Goal: Information Seeking & Learning: Check status

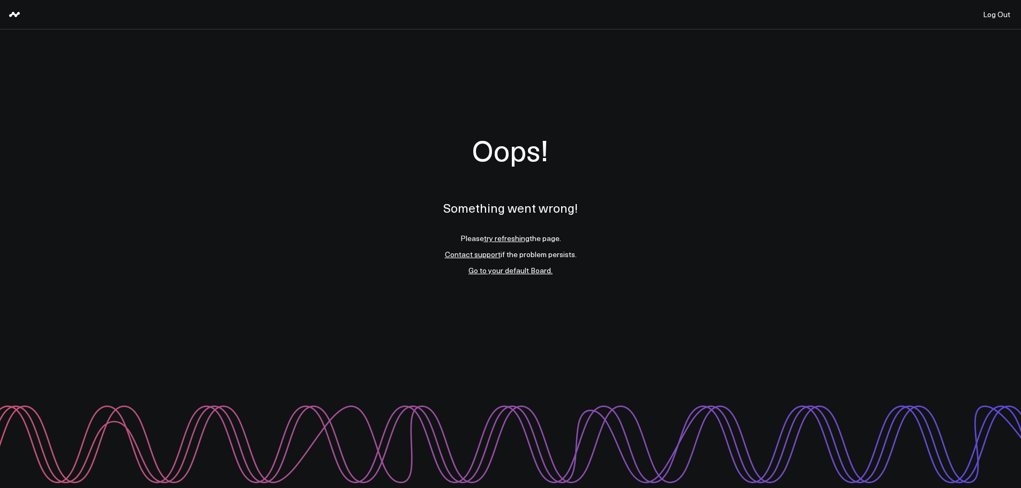
click at [510, 239] on link "try refreshing" at bounding box center [507, 238] width 46 height 10
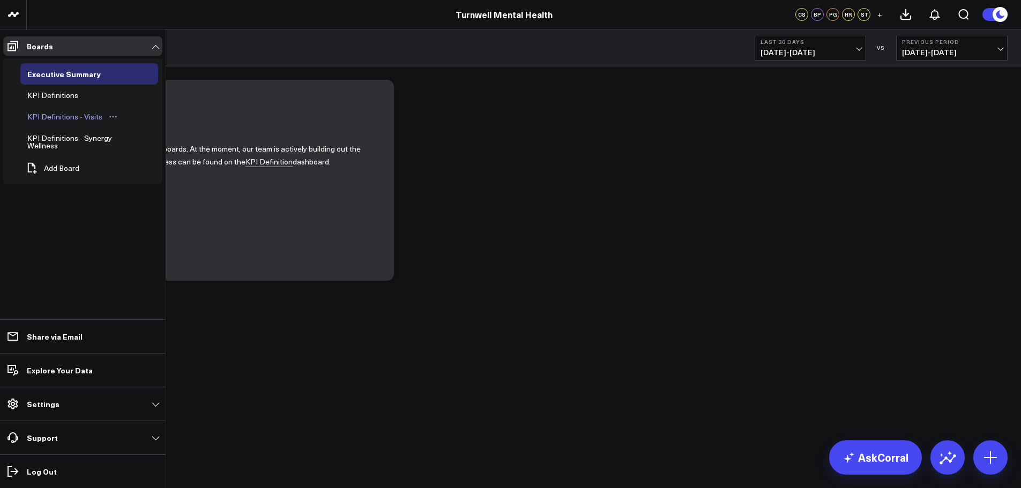
click at [74, 115] on div "KPI Definitions - Visits" at bounding box center [65, 116] width 80 height 13
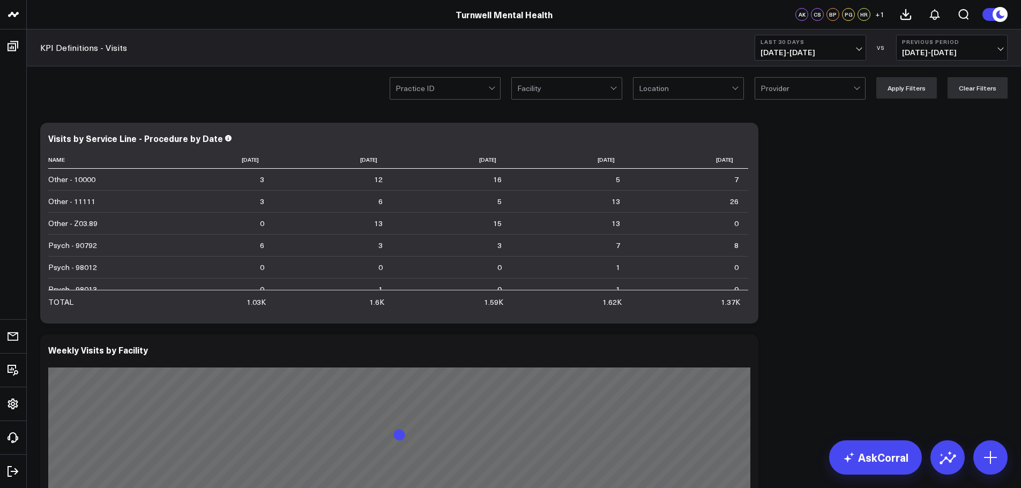
click at [434, 90] on div at bounding box center [442, 88] width 93 height 21
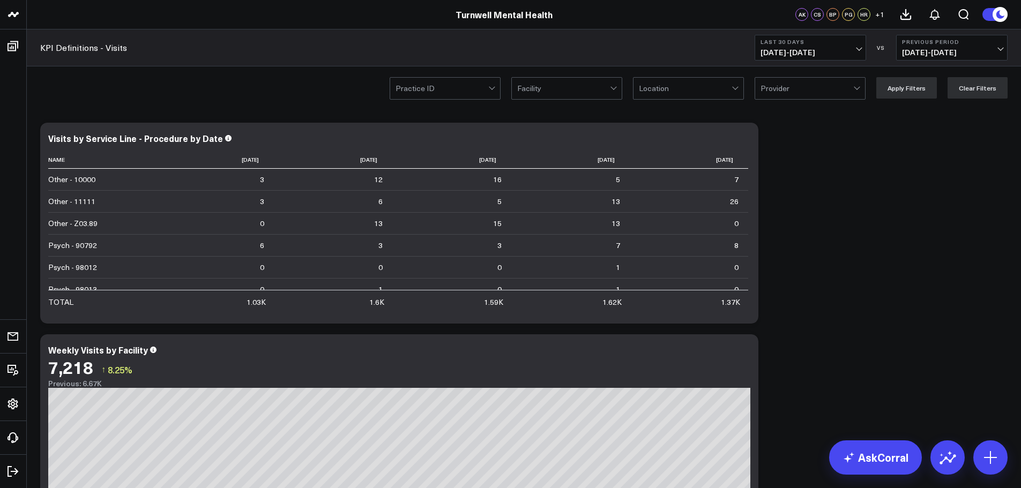
click at [479, 105] on div "option , selected. Select is focused ,type to refine list, press Down to open t…" at bounding box center [524, 87] width 994 height 43
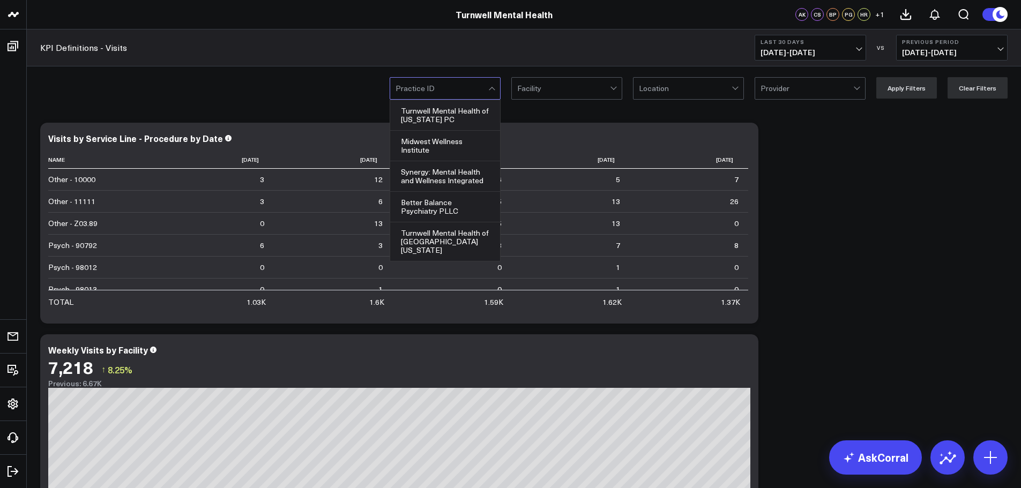
click at [476, 99] on div "Practice ID" at bounding box center [445, 88] width 111 height 23
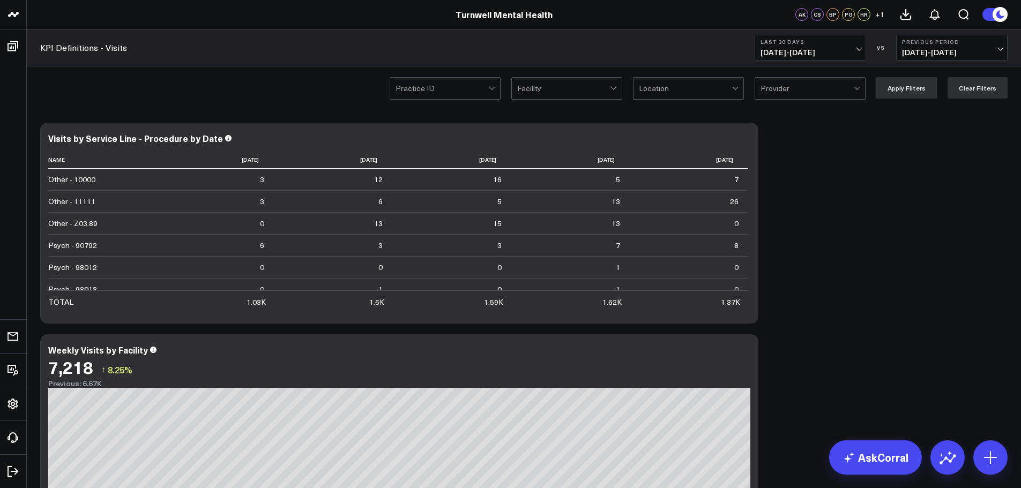
click at [466, 79] on div at bounding box center [442, 88] width 93 height 21
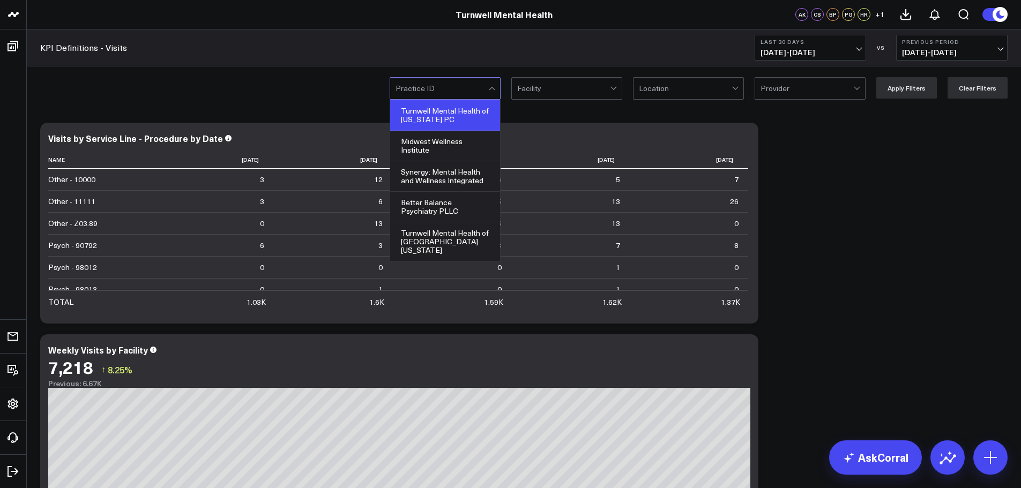
click at [474, 114] on div "Turnwell Mental Health of [US_STATE] PC" at bounding box center [445, 115] width 110 height 31
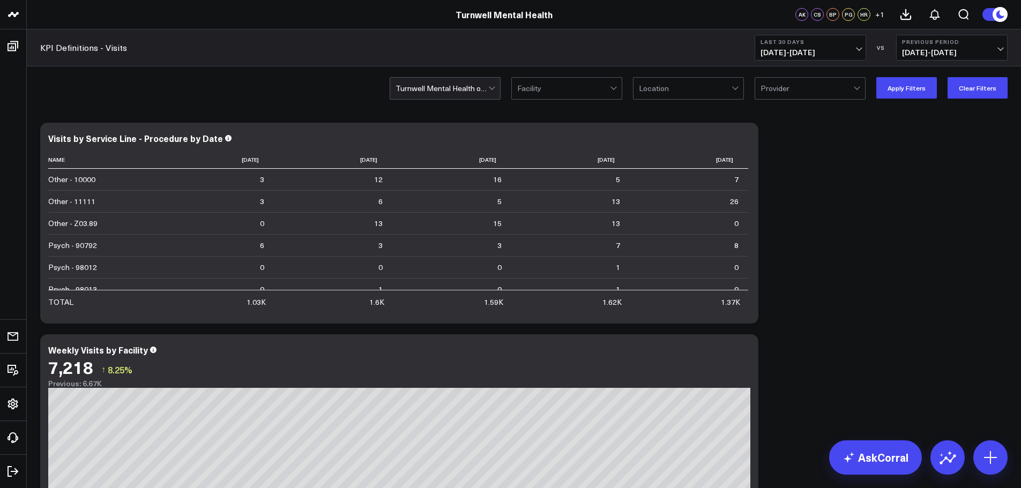
click at [808, 50] on span "[DATE] - [DATE]" at bounding box center [810, 52] width 100 height 9
click at [801, 335] on link "Custom Dates" at bounding box center [810, 342] width 110 height 20
select select "9"
select select "2025"
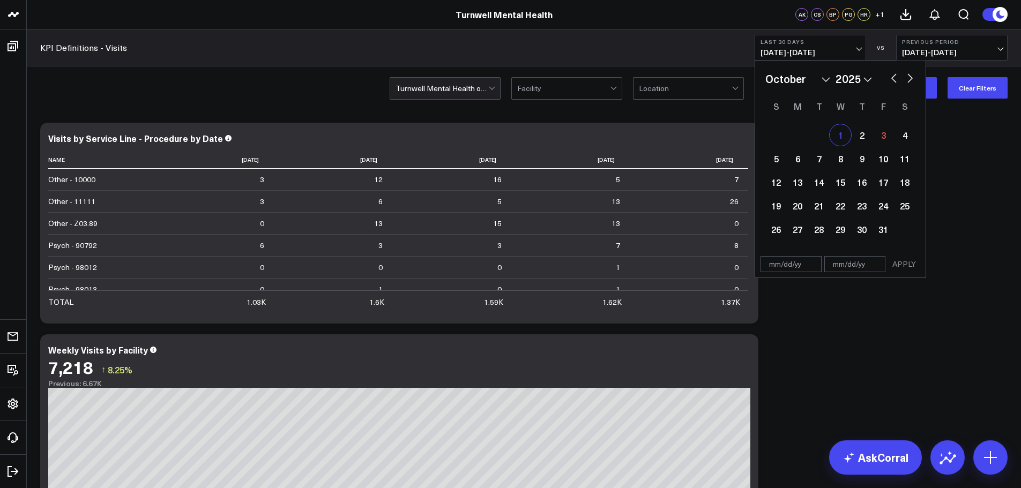
click at [836, 140] on div "1" at bounding box center [840, 134] width 21 height 21
type input "[DATE]"
select select "9"
select select "2025"
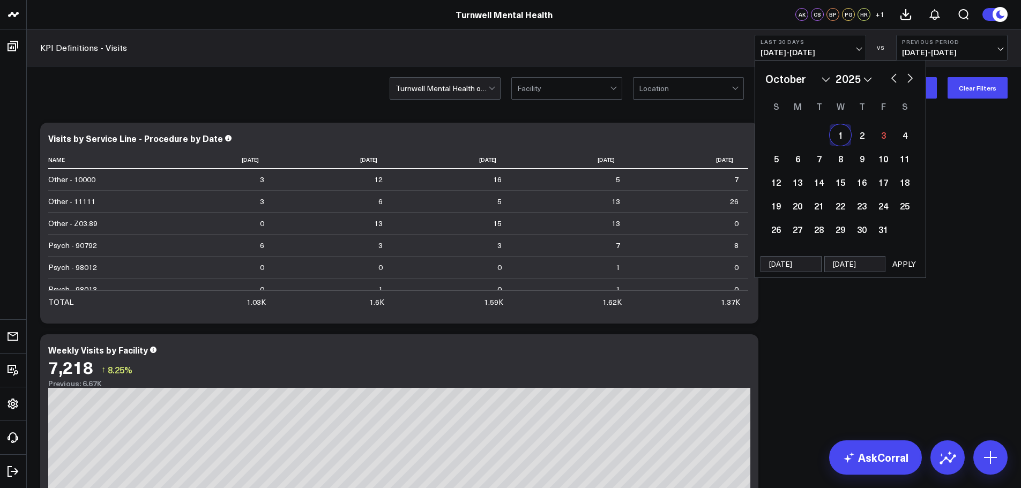
click at [908, 268] on button "APPLY" at bounding box center [904, 264] width 32 height 16
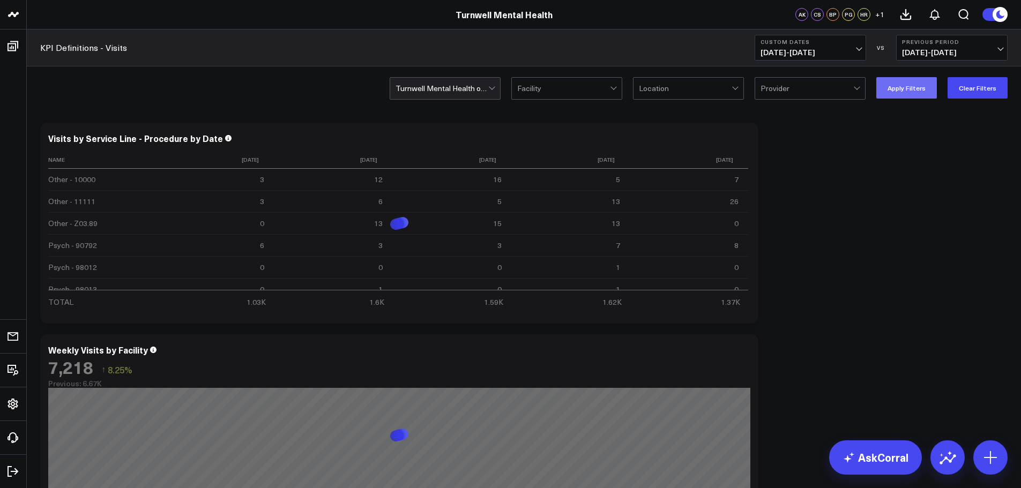
click at [895, 95] on button "Apply Filters" at bounding box center [906, 87] width 61 height 21
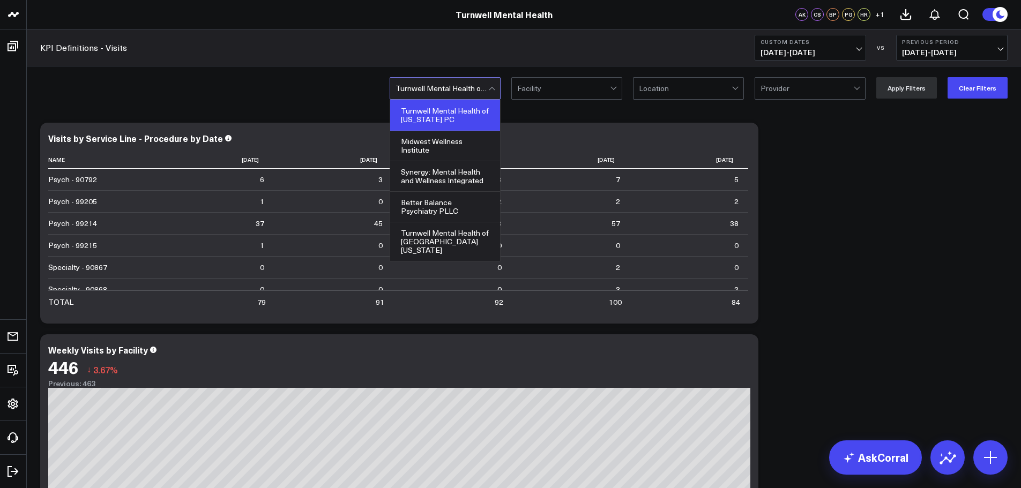
click at [480, 91] on div at bounding box center [442, 88] width 93 height 21
click at [450, 119] on div "Turnwell Mental Health of [US_STATE] PC" at bounding box center [445, 115] width 110 height 31
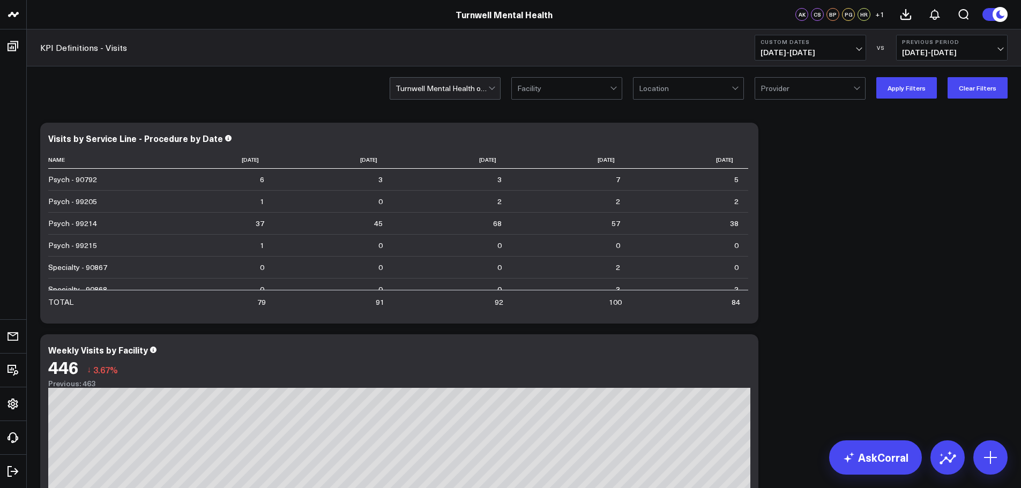
click at [899, 93] on button "Apply Filters" at bounding box center [906, 87] width 61 height 21
click at [479, 87] on div at bounding box center [442, 88] width 93 height 21
click at [465, 90] on div at bounding box center [442, 88] width 93 height 21
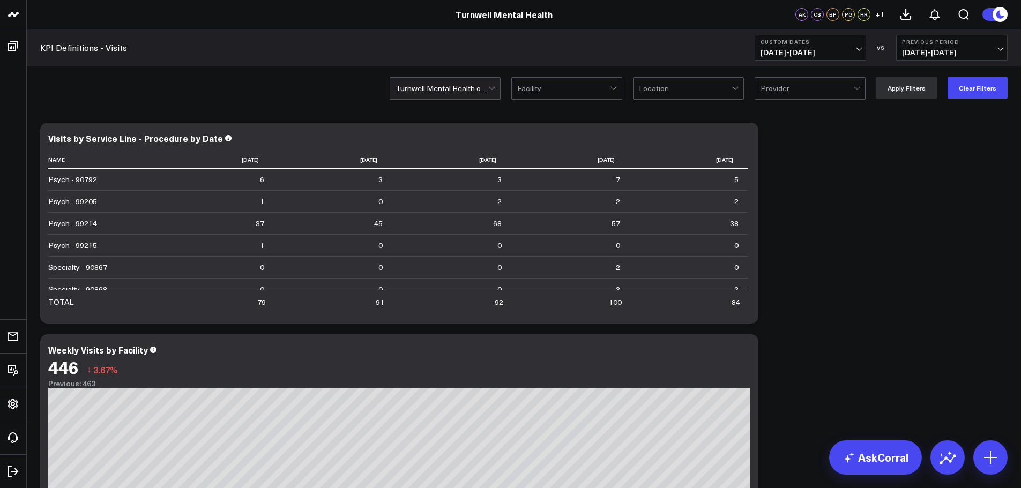
click at [809, 58] on button "Custom Dates [DATE] - [DATE]" at bounding box center [810, 48] width 111 height 26
click at [814, 344] on link "Custom Dates" at bounding box center [810, 342] width 110 height 20
select select "9"
select select "2025"
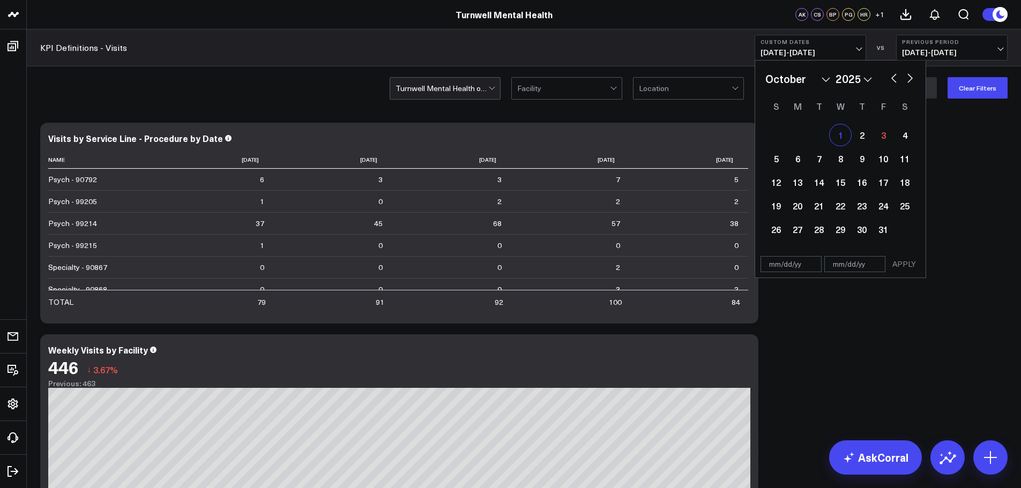
click at [839, 133] on div "1" at bounding box center [840, 134] width 21 height 21
type input "[DATE]"
select select "9"
select select "2025"
click at [839, 133] on div "1" at bounding box center [840, 134] width 21 height 21
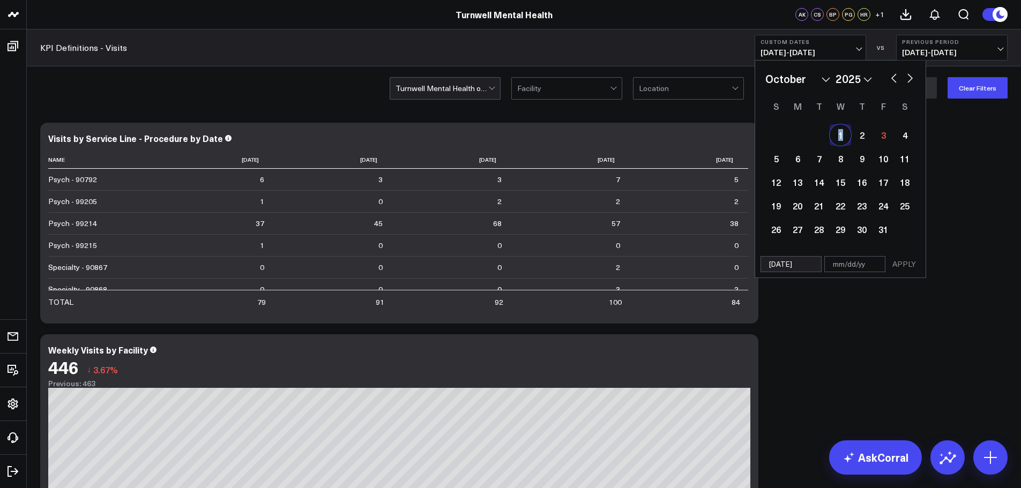
type input "[DATE]"
select select "9"
select select "2025"
click at [907, 268] on button "APPLY" at bounding box center [904, 264] width 32 height 16
